Goal: Task Accomplishment & Management: Manage account settings

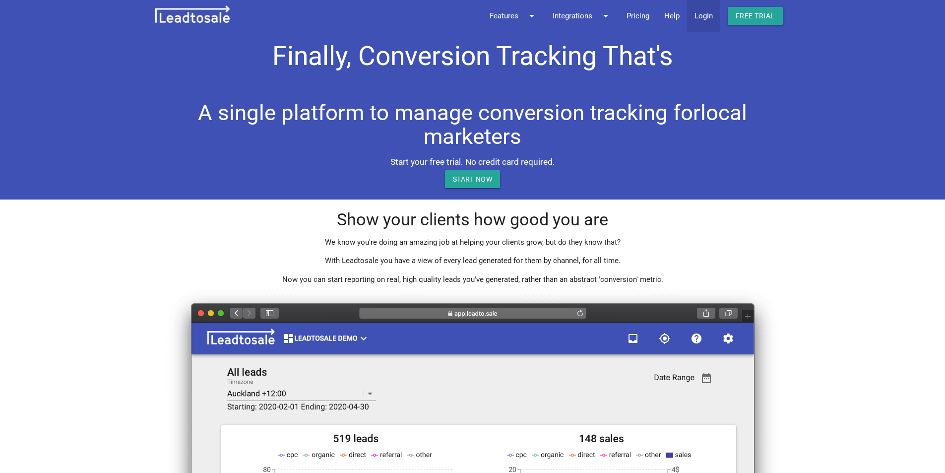
click at [713, 17] on link "Login" at bounding box center [703, 16] width 33 height 32
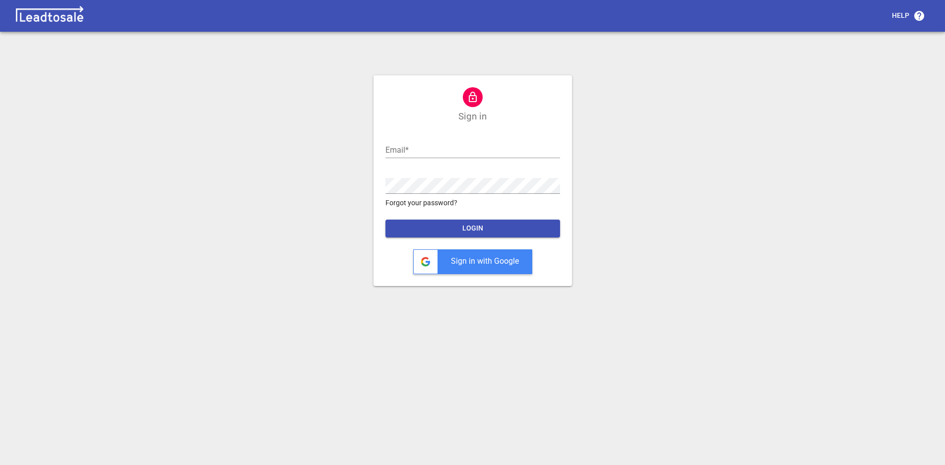
type input "nick@bluelightweb.co.nz"
click at [475, 228] on span "LOGIN" at bounding box center [472, 229] width 159 height 10
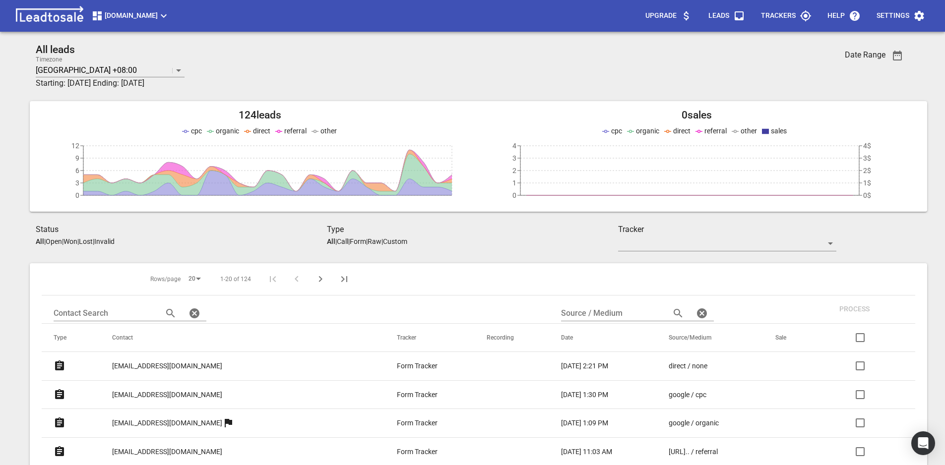
click at [122, 15] on span "Emilymaybridal.com" at bounding box center [130, 16] width 78 height 12
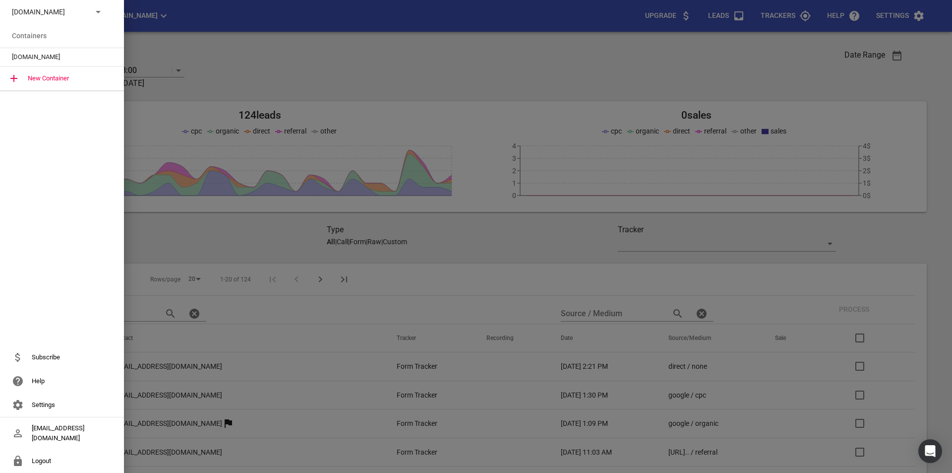
click at [83, 12] on p "Emilymaybridal.com" at bounding box center [48, 12] width 72 height 10
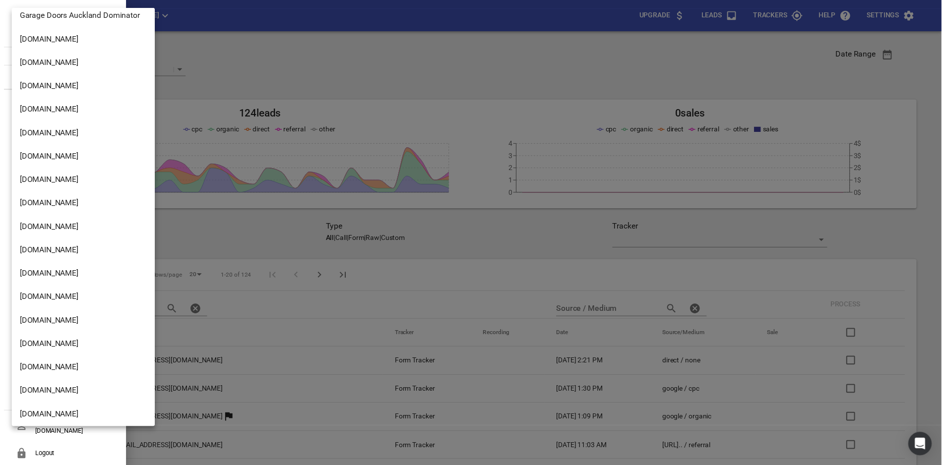
scroll to position [1630, 0]
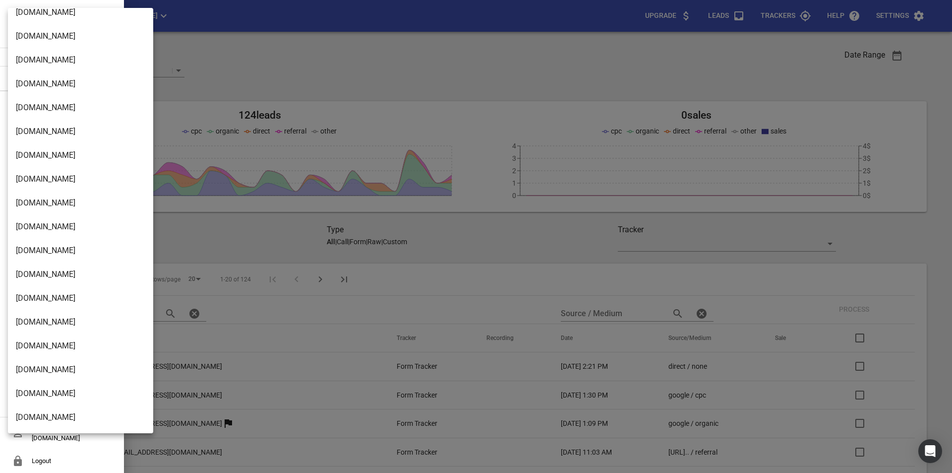
click at [90, 419] on li "Design2renovate.co.nz" at bounding box center [84, 417] width 153 height 24
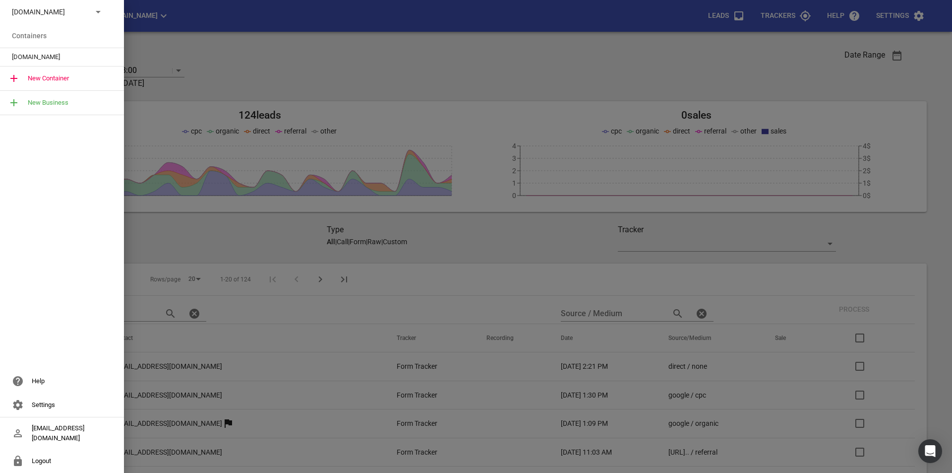
click at [60, 59] on span "Design2renovate.co.nz" at bounding box center [58, 57] width 92 height 10
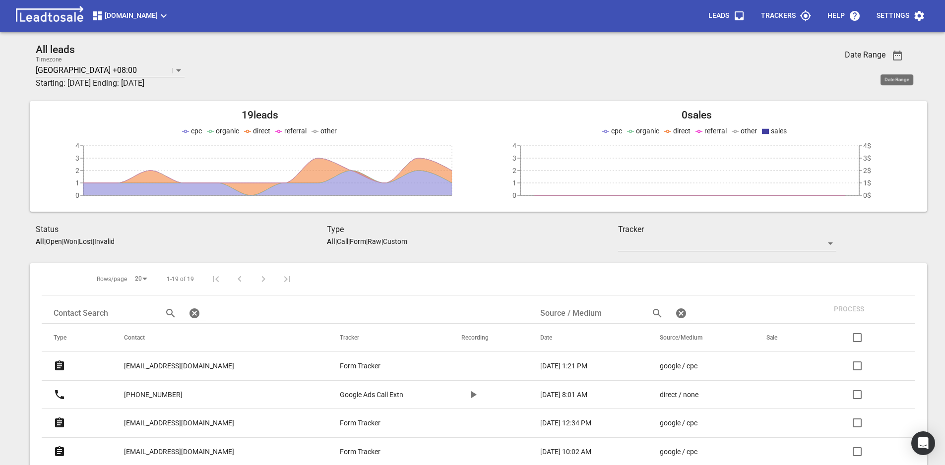
click at [899, 59] on icon "button" at bounding box center [896, 56] width 9 height 10
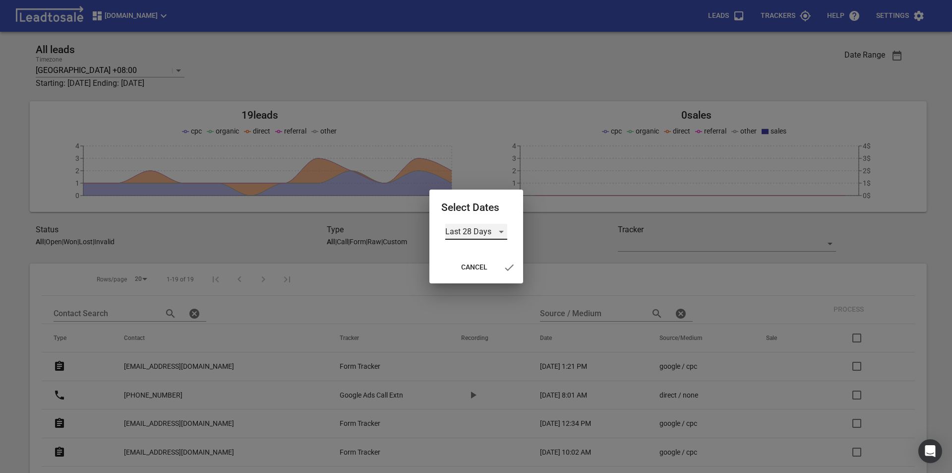
click at [505, 228] on div "Last 28 Days" at bounding box center [476, 232] width 62 height 16
click at [504, 233] on div at bounding box center [476, 236] width 952 height 473
click at [499, 235] on div "Last 28 Days" at bounding box center [476, 232] width 62 height 16
click at [472, 296] on li "Custom" at bounding box center [476, 303] width 62 height 24
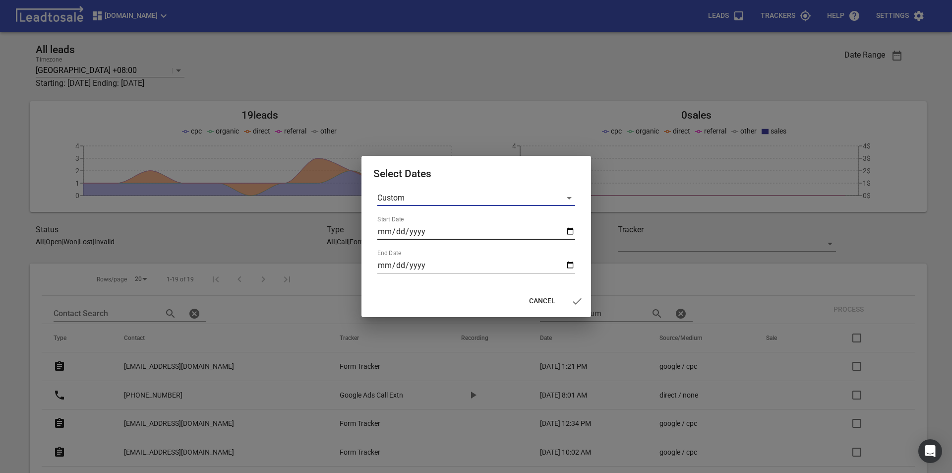
click at [570, 233] on input "Start Date" at bounding box center [476, 232] width 198 height 16
type input "2025-07-24"
click at [572, 261] on input "End Date" at bounding box center [476, 265] width 198 height 16
type input "2025-08-24"
click at [577, 303] on icon "button" at bounding box center [577, 301] width 12 height 12
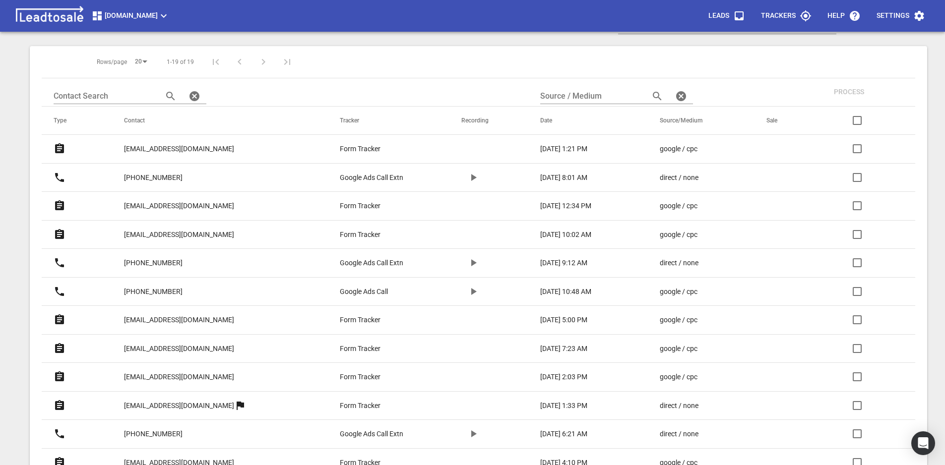
scroll to position [223, 0]
